Goal: Check status: Check status

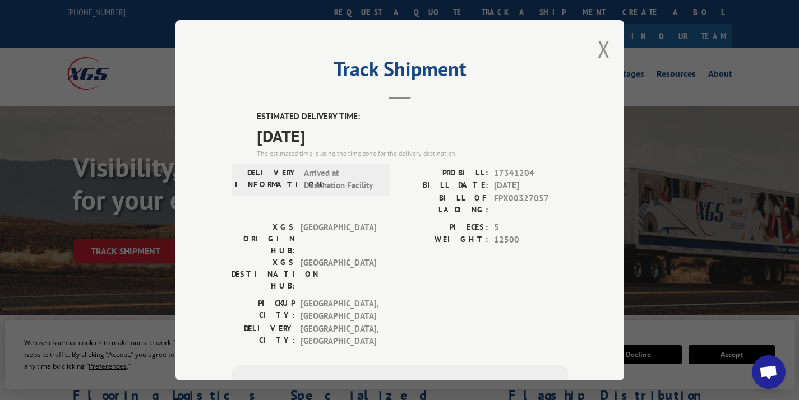
scroll to position [439, 0]
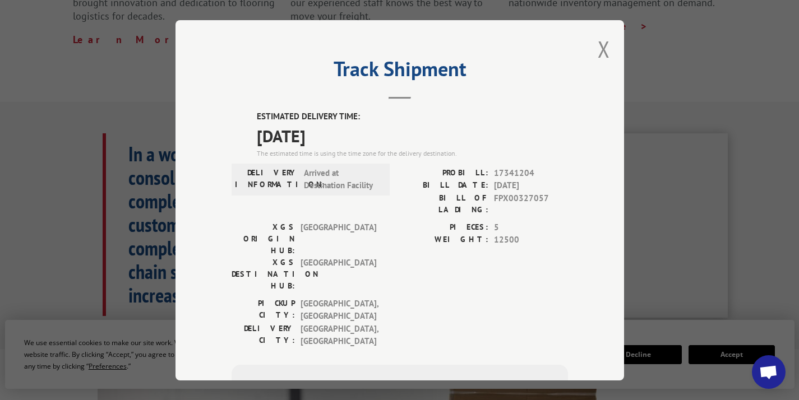
click at [507, 175] on span "17341204" at bounding box center [531, 173] width 74 height 13
copy span "17341204"
click at [602, 47] on button "Close modal" at bounding box center [604, 49] width 12 height 30
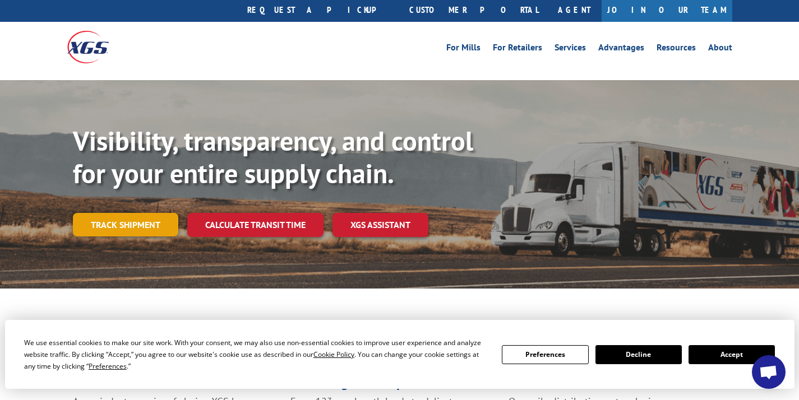
click at [124, 213] on link "Track shipment" at bounding box center [125, 225] width 105 height 24
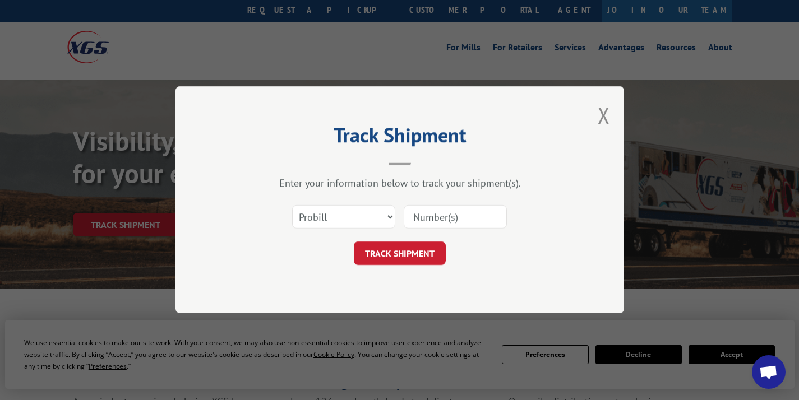
click at [443, 220] on input at bounding box center [455, 218] width 103 height 24
paste input "17341204"
type input "17341204"
click at [417, 251] on button "TRACK SHIPMENT" at bounding box center [400, 254] width 92 height 24
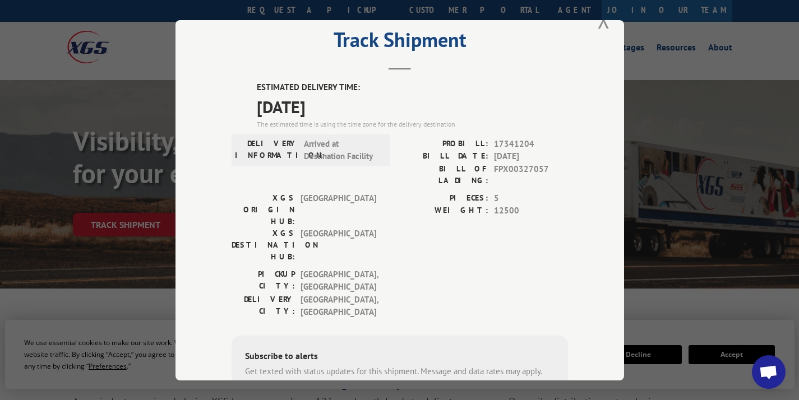
scroll to position [144, 0]
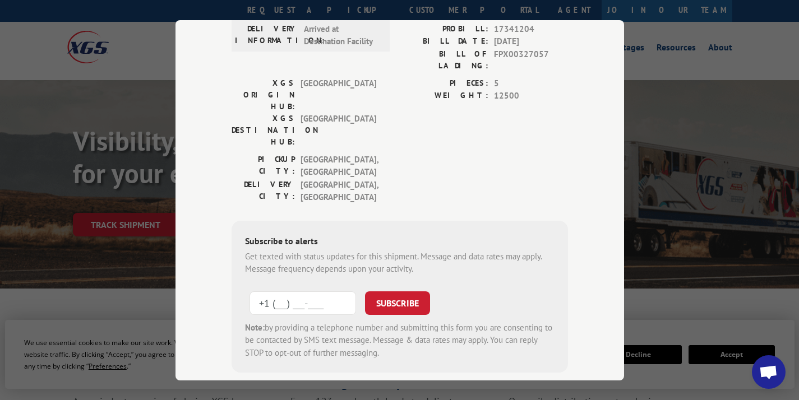
click at [289, 291] on input "+1 (___) ___-____" at bounding box center [302, 303] width 107 height 24
type input "[PHONE_NUMBER]"
click at [406, 291] on button "SUBSCRIBE" at bounding box center [397, 303] width 65 height 24
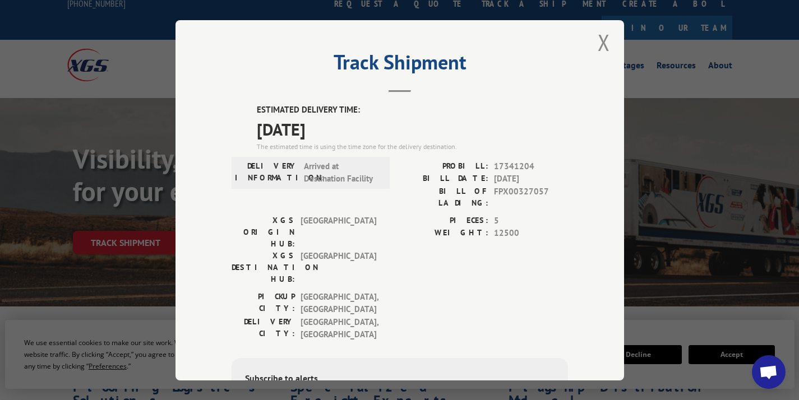
scroll to position [0, 0]
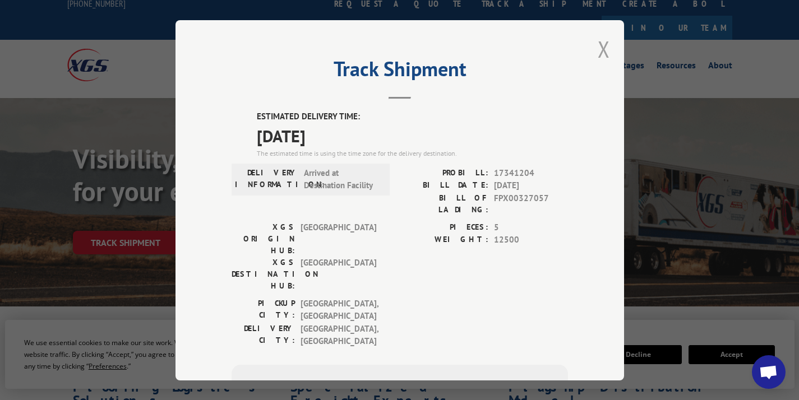
click at [598, 51] on button "Close modal" at bounding box center [604, 49] width 12 height 30
